Goal: Navigation & Orientation: Find specific page/section

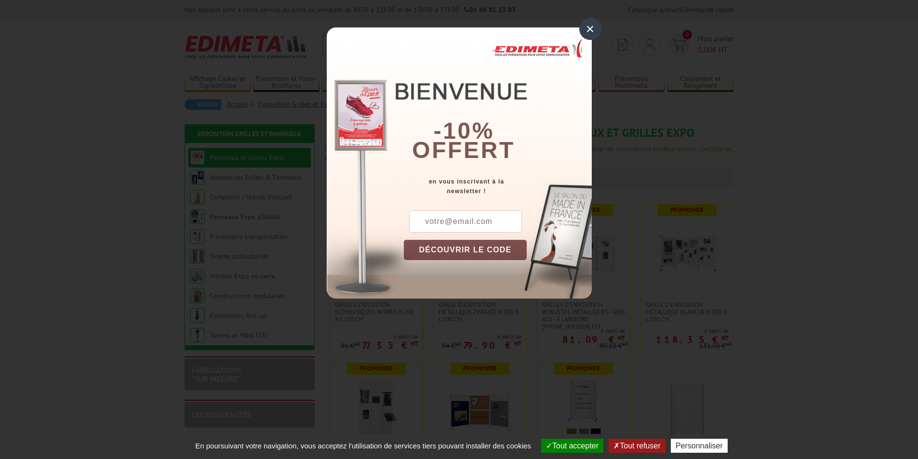
click at [588, 25] on div "×" at bounding box center [591, 29] width 22 height 22
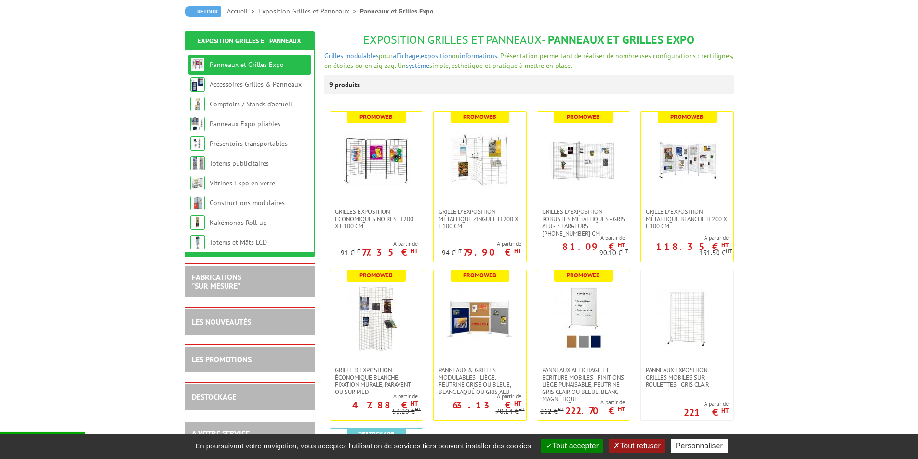
scroll to position [96, 0]
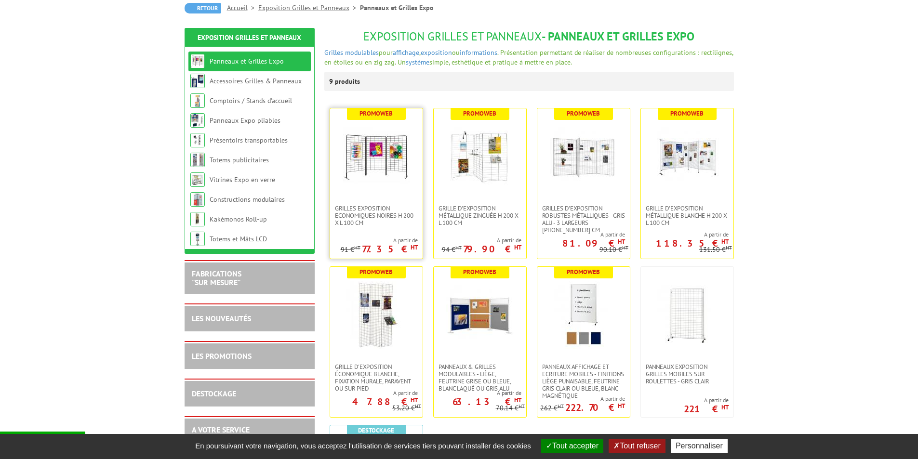
click at [372, 160] on img at bounding box center [377, 157] width 68 height 68
